Goal: Task Accomplishment & Management: Manage account settings

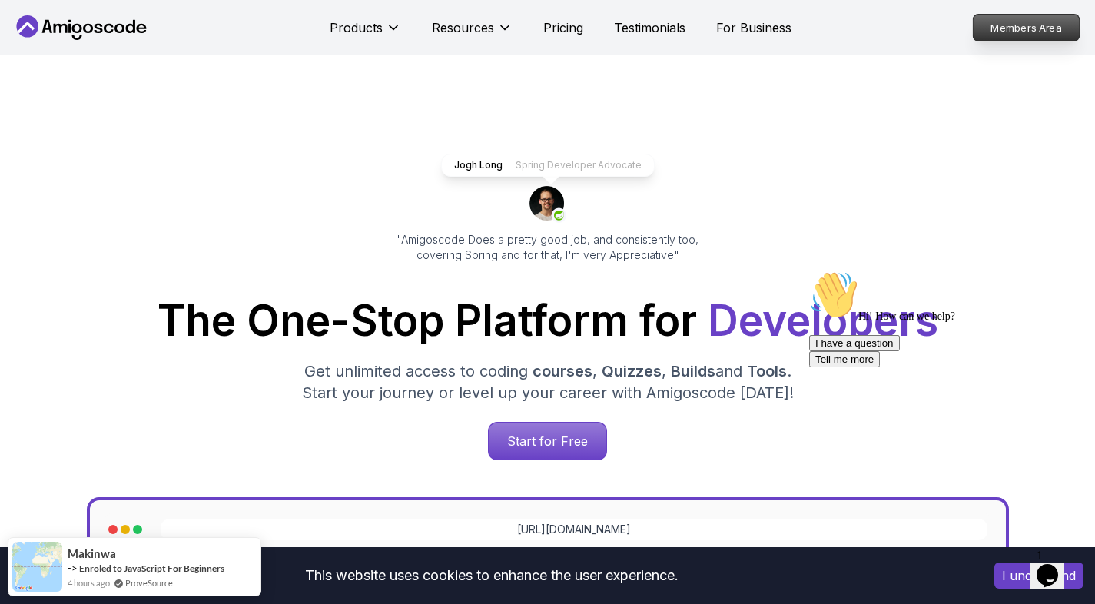
click at [1004, 31] on p "Members Area" at bounding box center [1026, 28] width 106 height 26
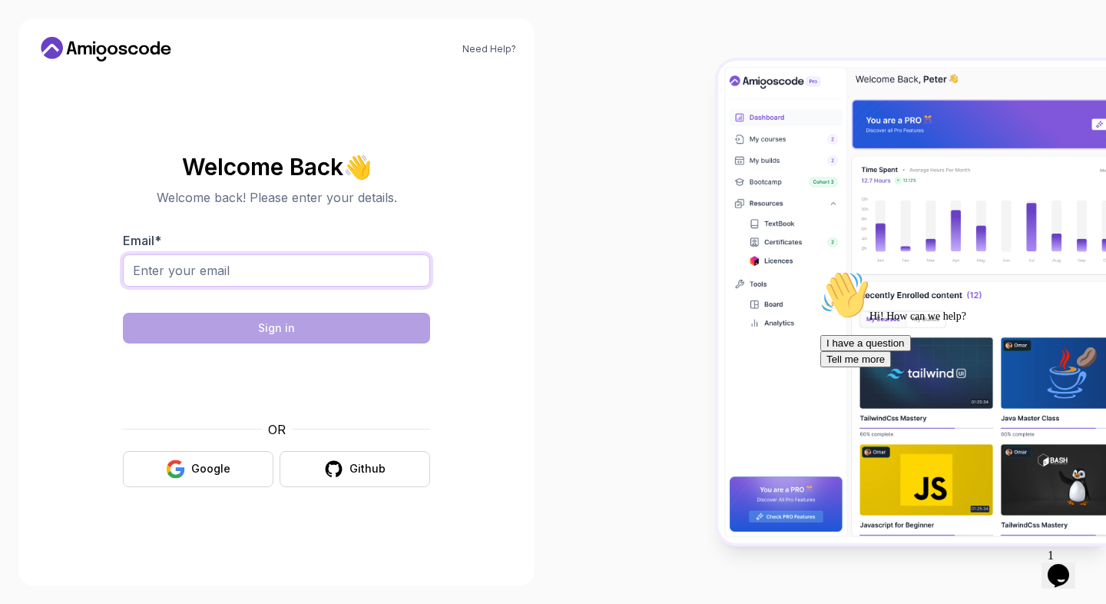
click at [275, 275] on input "Email *" at bounding box center [276, 270] width 307 height 32
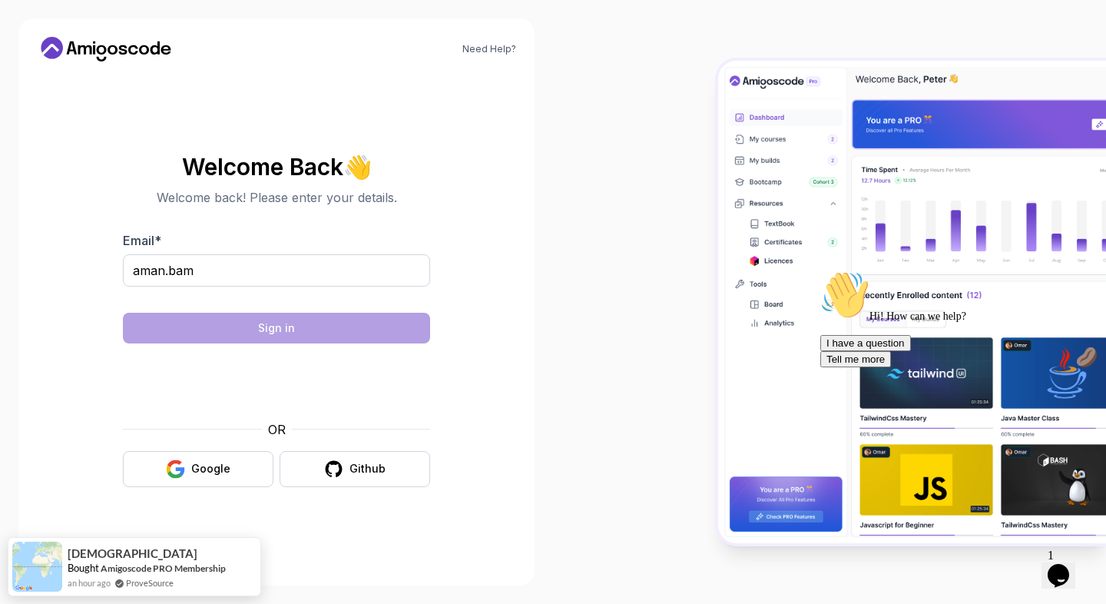
click at [777, 167] on body "Need Help? Welcome Back 👋 Welcome back! Please enter your details. Email * aman…" at bounding box center [553, 302] width 1106 height 604
click at [249, 268] on input "aman.bam" at bounding box center [276, 270] width 307 height 32
type input "[EMAIL_ADDRESS][DOMAIN_NAME]"
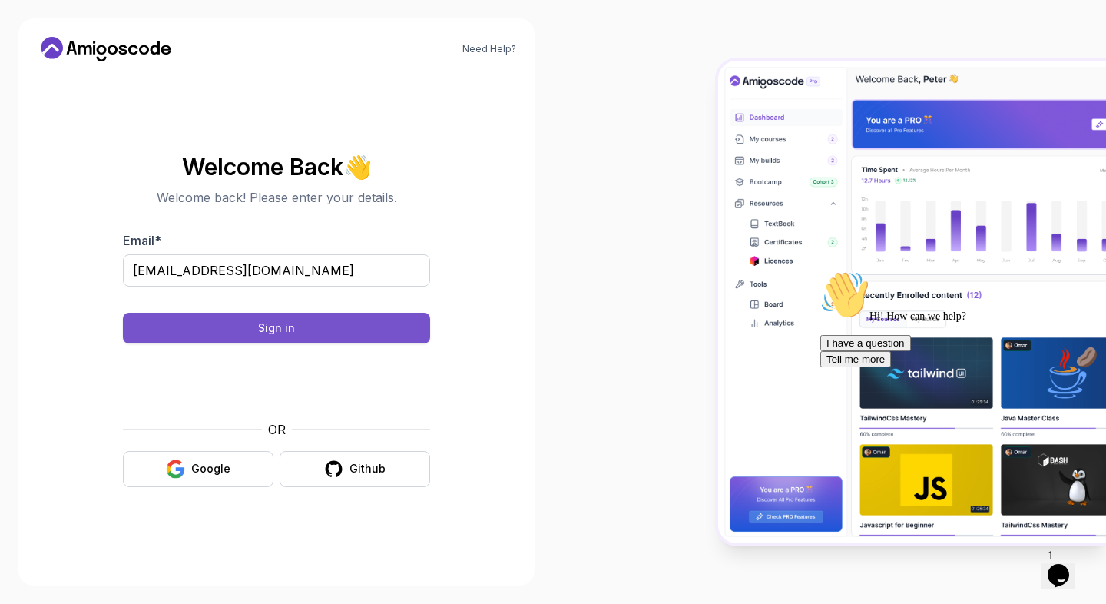
click at [258, 332] on button "Sign in" at bounding box center [276, 328] width 307 height 31
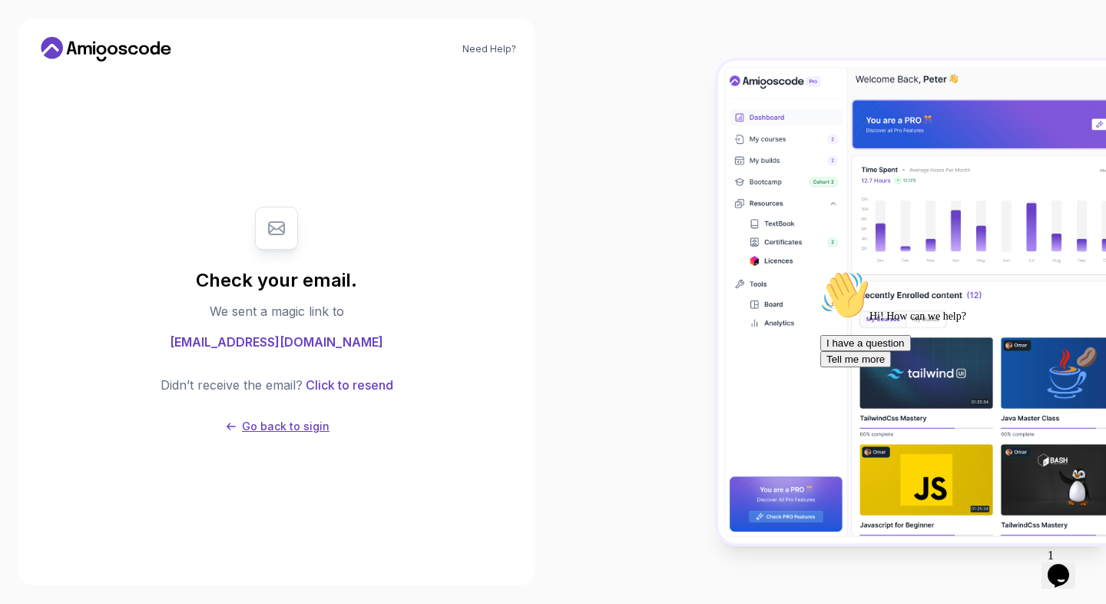
click at [236, 426] on icon at bounding box center [231, 427] width 9 height 8
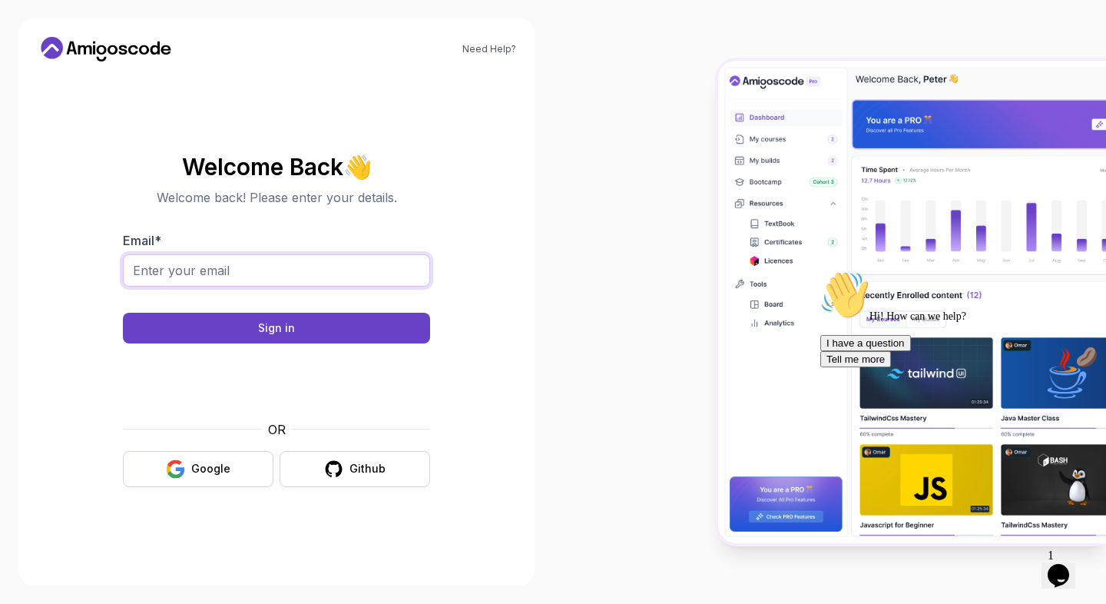
click at [267, 272] on input "Email *" at bounding box center [276, 270] width 307 height 32
type input "[EMAIL_ADDRESS][DOMAIN_NAME]"
